Goal: Information Seeking & Learning: Learn about a topic

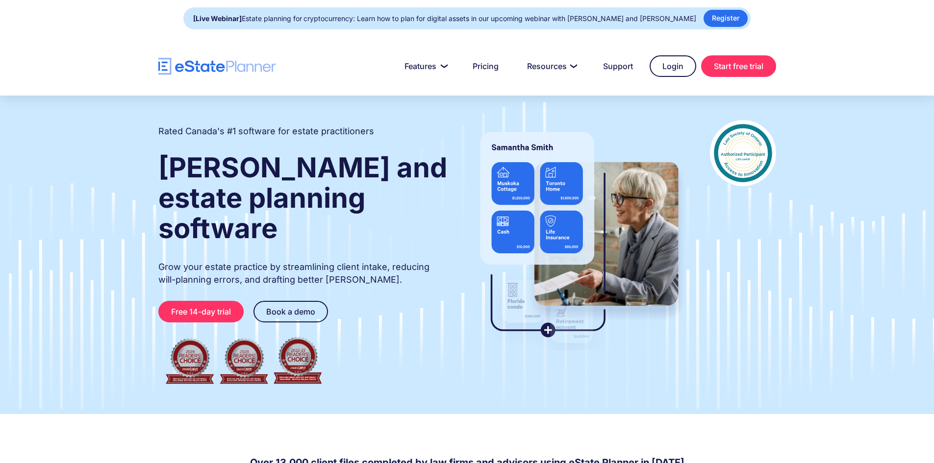
click at [102, 39] on div at bounding box center [467, 66] width 934 height 59
click at [480, 69] on link "Pricing" at bounding box center [486, 66] width 50 height 20
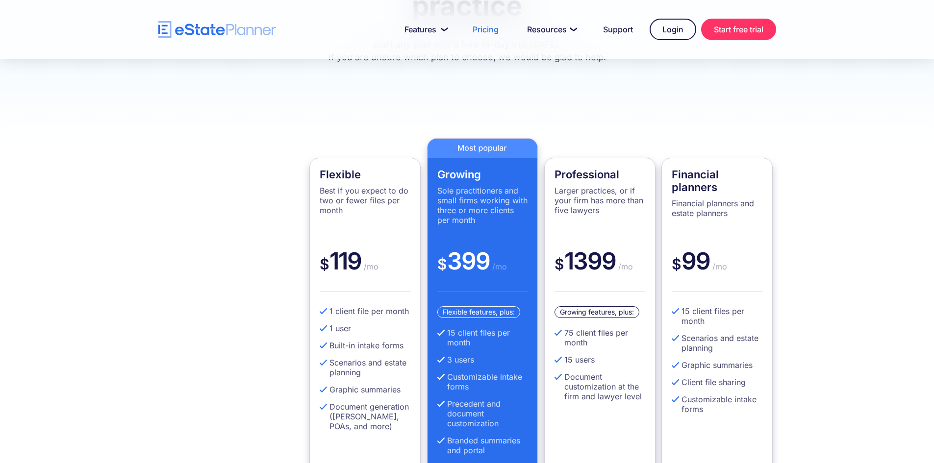
scroll to position [147, 0]
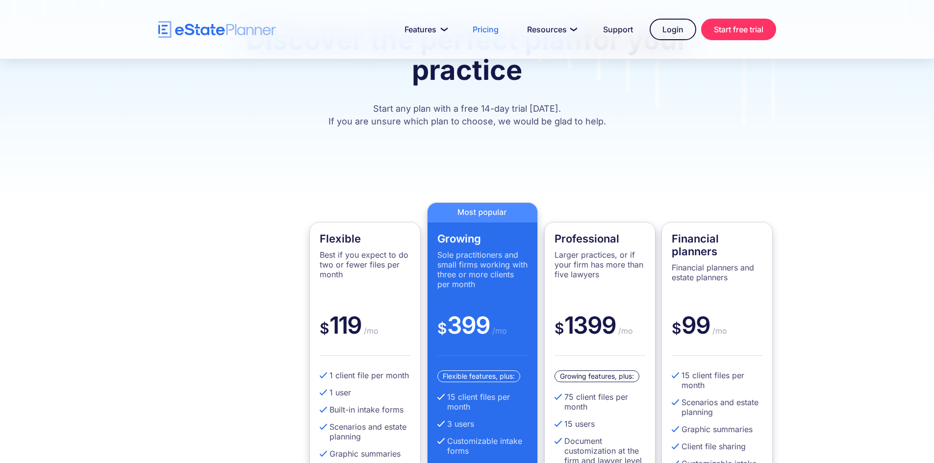
click at [602, 284] on div "Professional Larger practices, or if your firm has more than five lawyers" at bounding box center [599, 271] width 91 height 78
click at [587, 244] on h4 "Professional" at bounding box center [599, 238] width 91 height 13
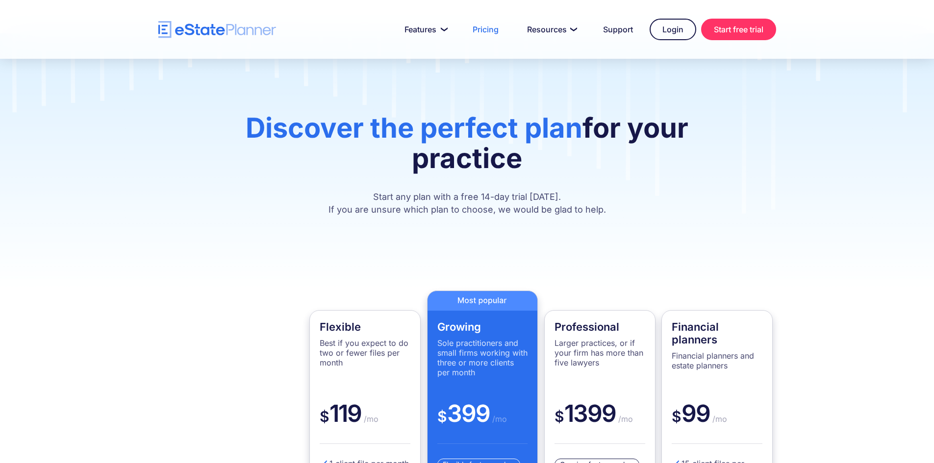
scroll to position [0, 0]
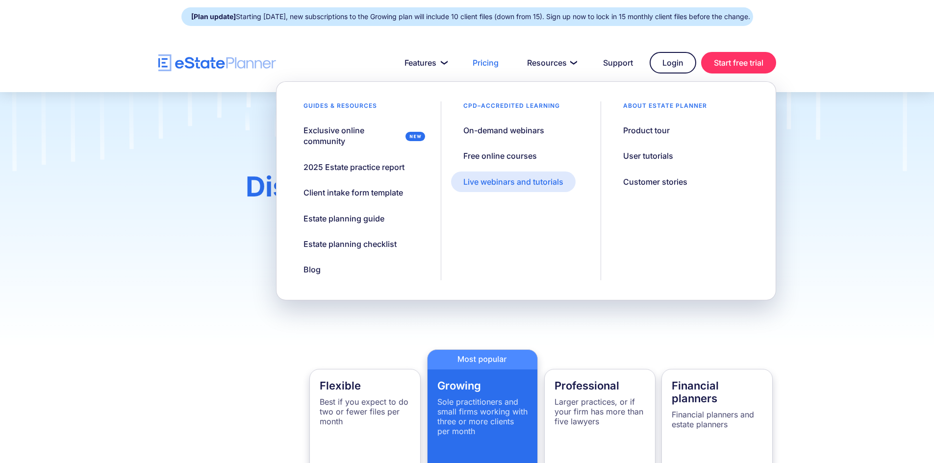
click at [550, 180] on div "Live webinars and tutorials" at bounding box center [513, 181] width 100 height 11
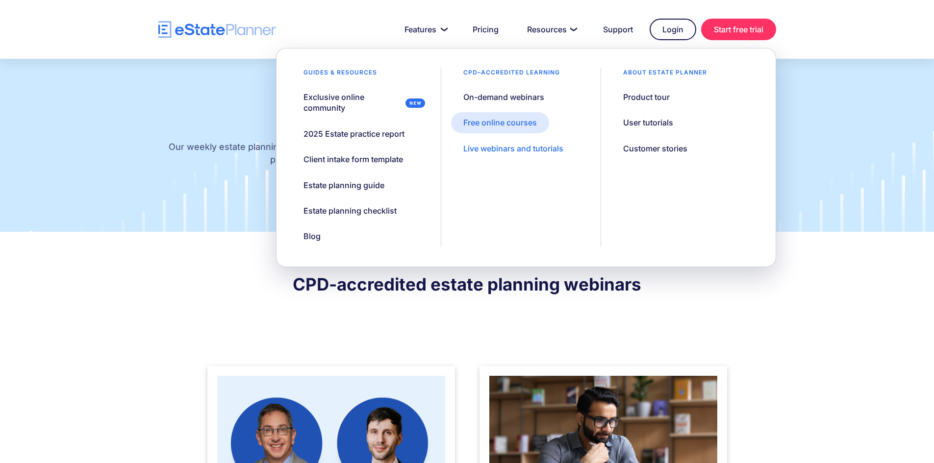
click at [518, 127] on div "Free online courses" at bounding box center [500, 122] width 74 height 11
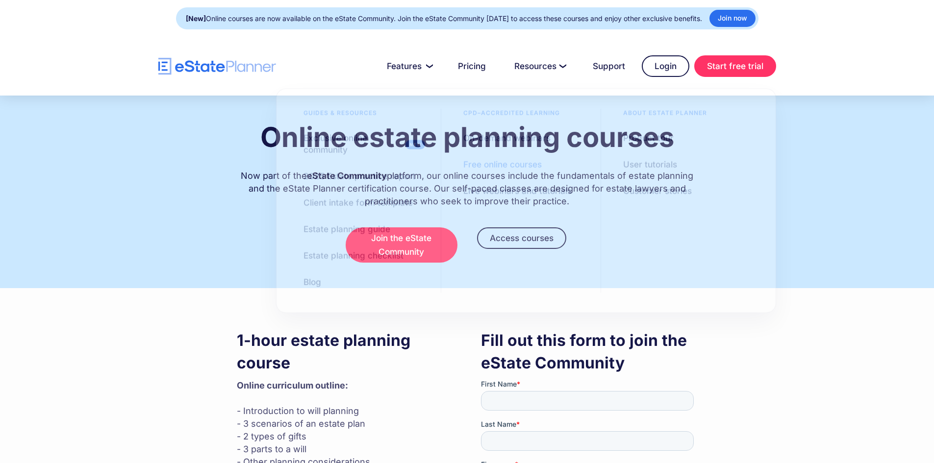
click at [229, 250] on div "Online estate planning courses Now part of the eState Community platform, our o…" at bounding box center [467, 192] width 647 height 193
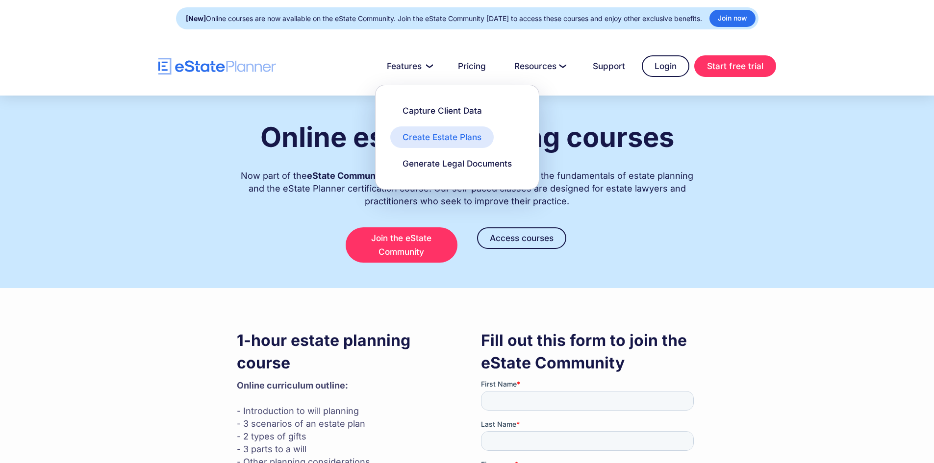
click at [437, 142] on div "Create Estate Plans" at bounding box center [441, 137] width 79 height 12
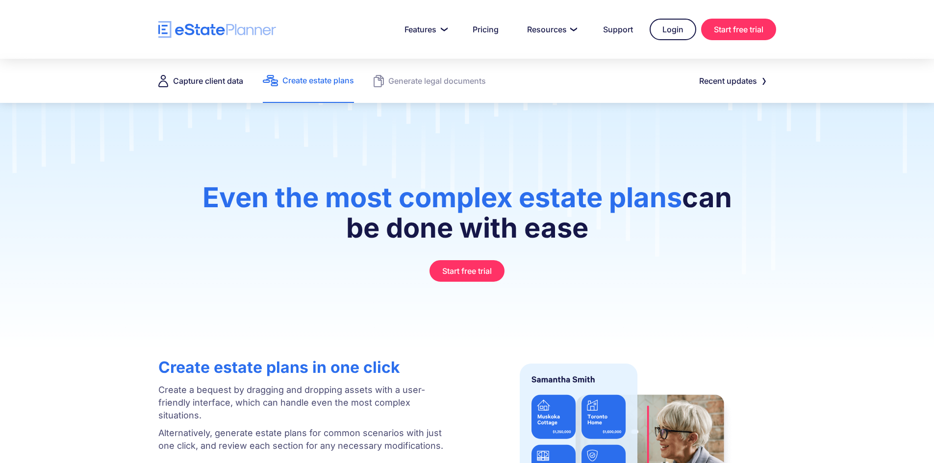
click at [222, 83] on div "Capture client data" at bounding box center [208, 81] width 70 height 14
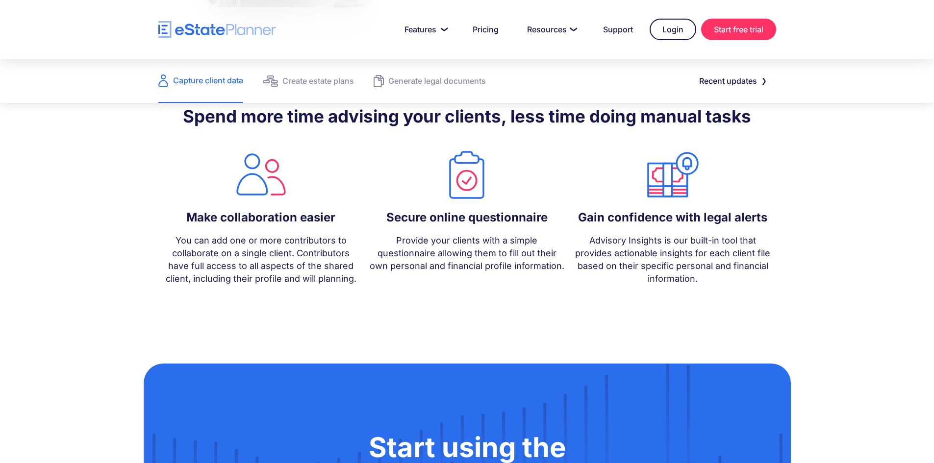
scroll to position [833, 0]
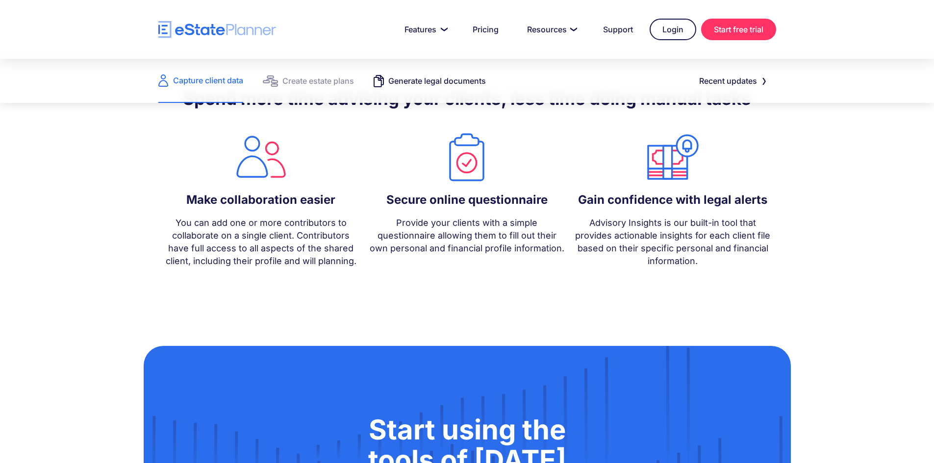
drag, startPoint x: 427, startPoint y: 76, endPoint x: 431, endPoint y: 80, distance: 5.5
click at [427, 78] on div "Generate legal documents" at bounding box center [437, 81] width 98 height 14
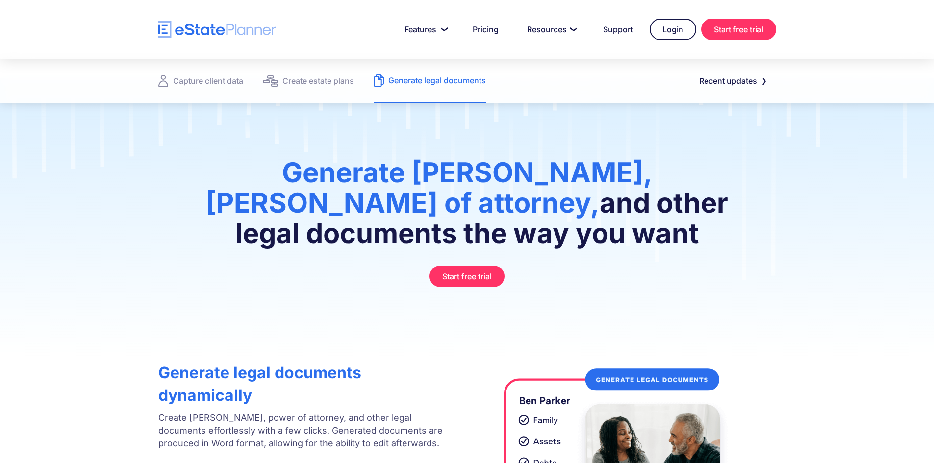
scroll to position [49, 0]
